Goal: Check status: Check status

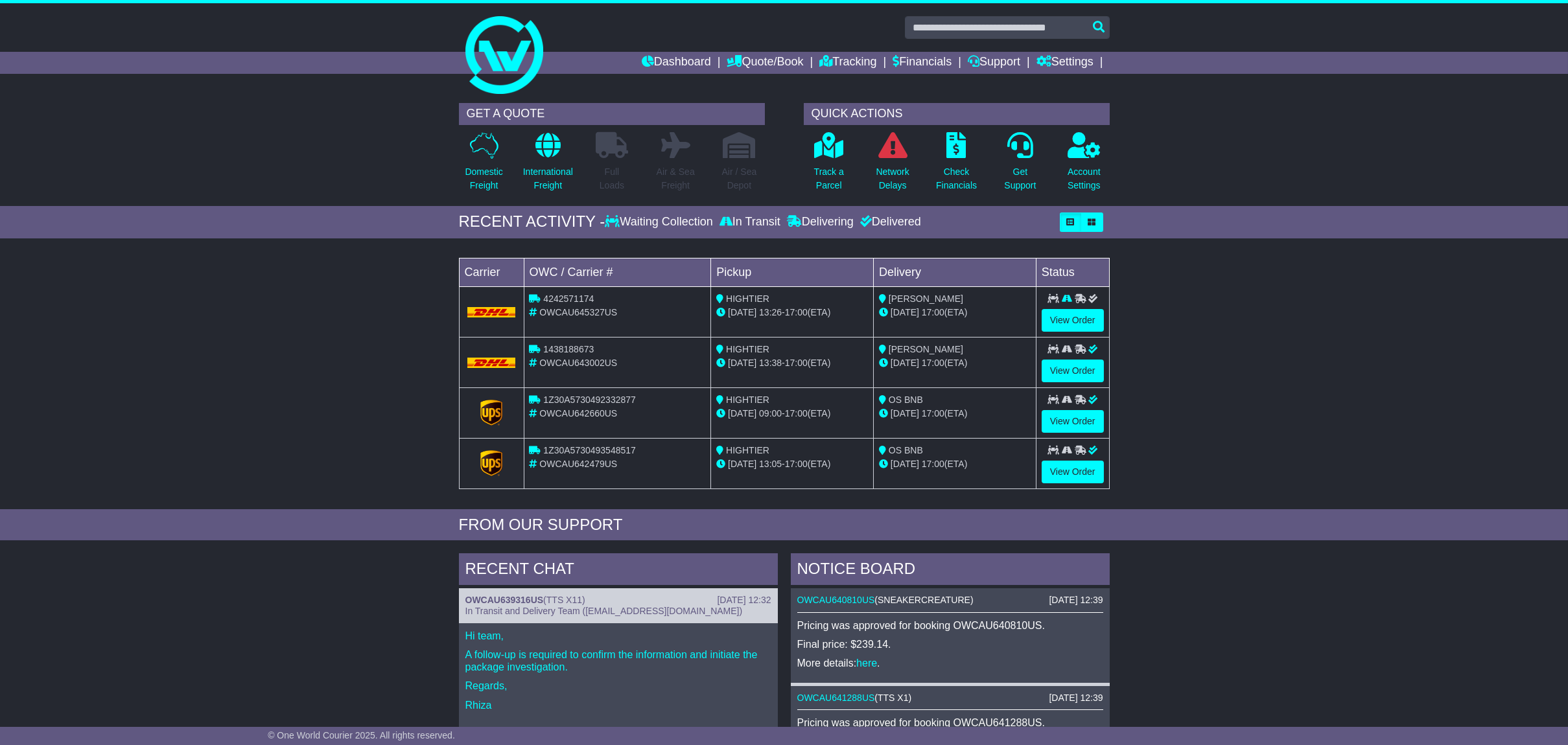
click at [588, 311] on span "OWCAU645327US" at bounding box center [578, 312] width 78 height 11
copy span "OWCAU645327US"
click at [604, 361] on span "OWCAU643002US" at bounding box center [578, 363] width 78 height 11
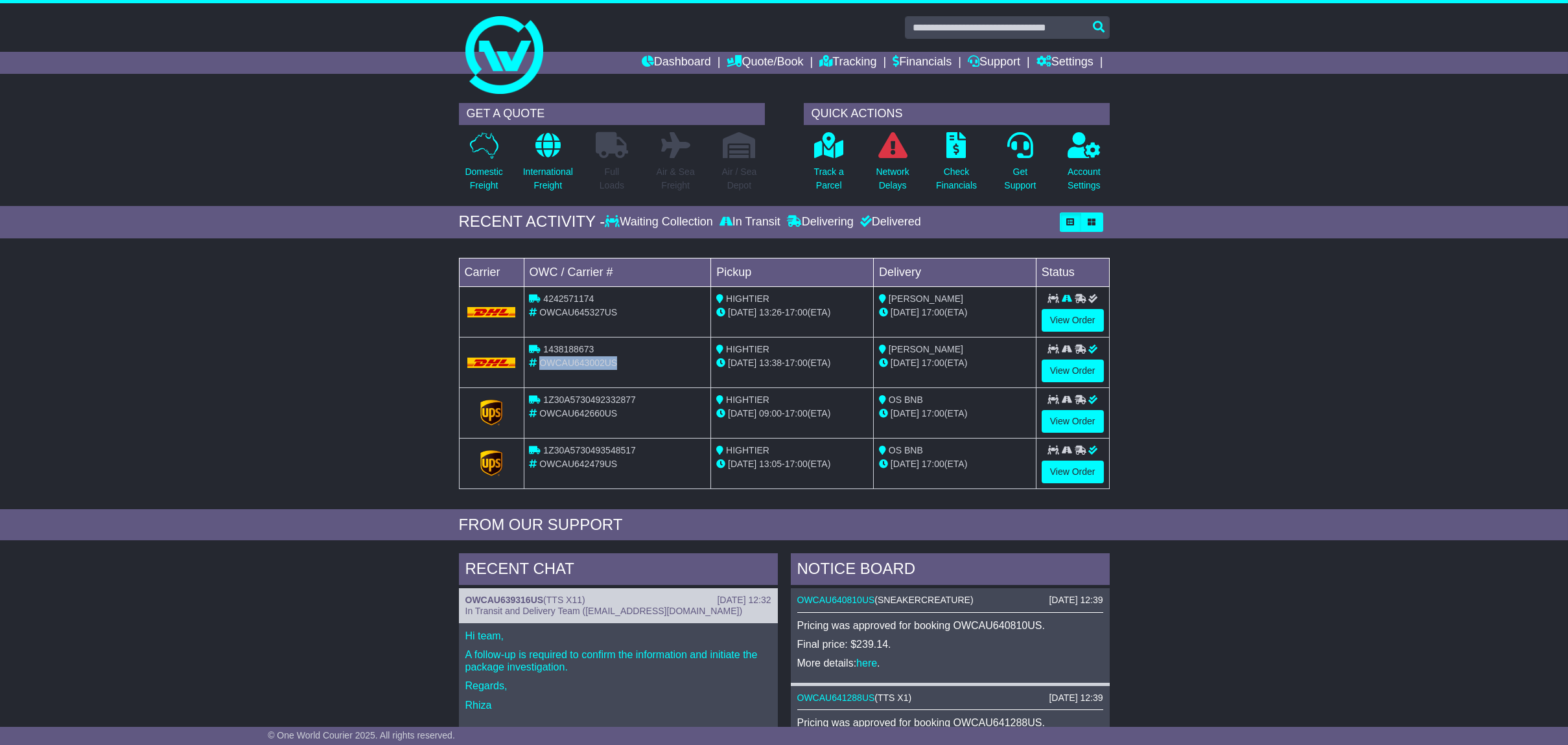
copy span "OWCAU643002US"
drag, startPoint x: 1355, startPoint y: 251, endPoint x: 1343, endPoint y: 8, distance: 243.3
click at [1355, 239] on div "GET A QUOTE Domestic Freight International Freight Full Loads Air & Sea Freight" at bounding box center [784, 601] width 1568 height 1010
